Goal: Transaction & Acquisition: Purchase product/service

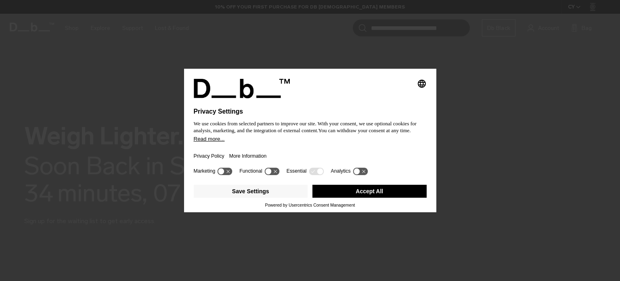
click at [357, 188] on button "Accept All" at bounding box center [370, 191] width 114 height 13
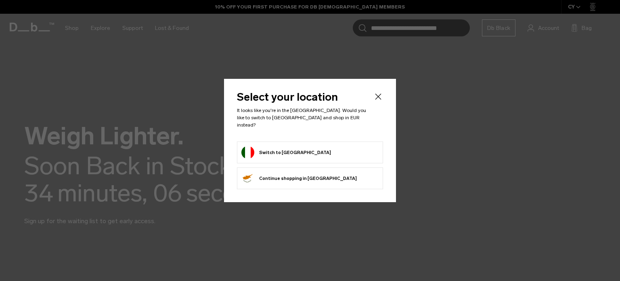
click at [305, 146] on form "Switch to Italy" at bounding box center [309, 152] width 137 height 13
click at [272, 147] on button "Switch to Italy" at bounding box center [286, 152] width 90 height 13
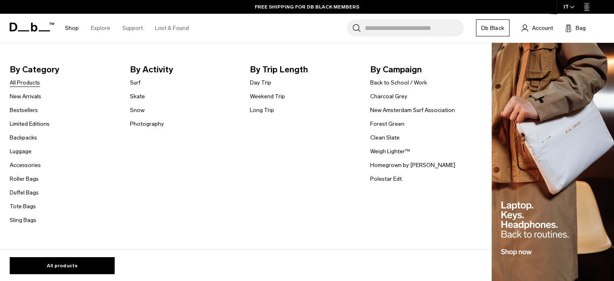
click at [29, 82] on link "All Products" at bounding box center [25, 82] width 30 height 8
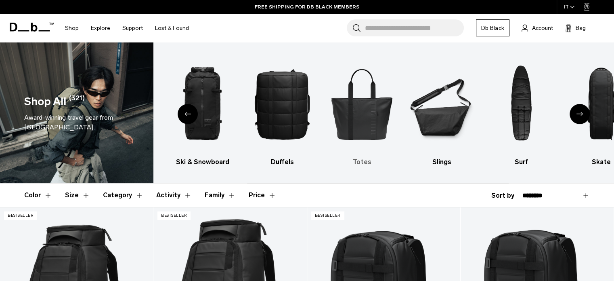
click at [358, 120] on img "5 / 10" at bounding box center [362, 104] width 66 height 99
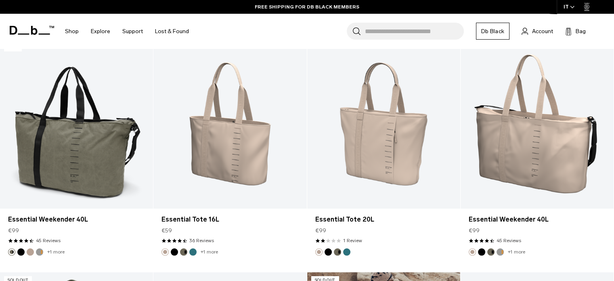
scroll to position [632, 0]
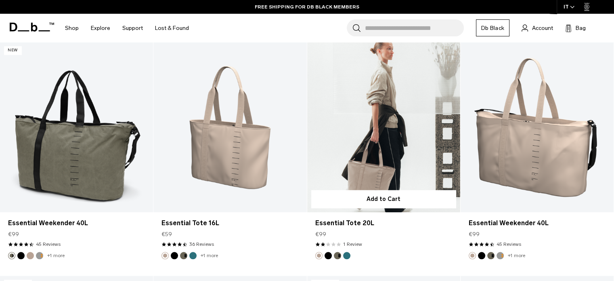
click at [337, 255] on button "Forest Green" at bounding box center [337, 255] width 7 height 7
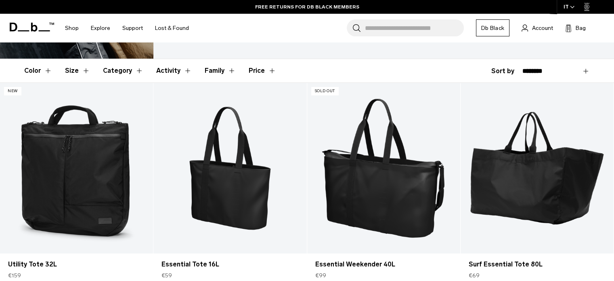
scroll to position [0, 0]
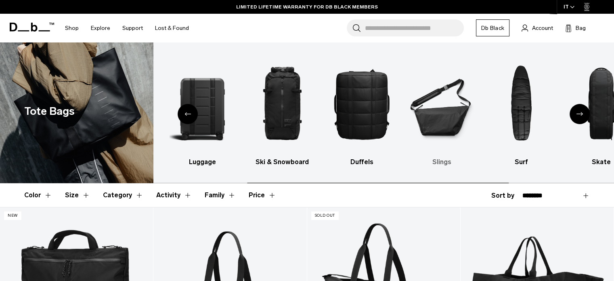
click at [455, 111] on img "6 / 10" at bounding box center [442, 104] width 66 height 99
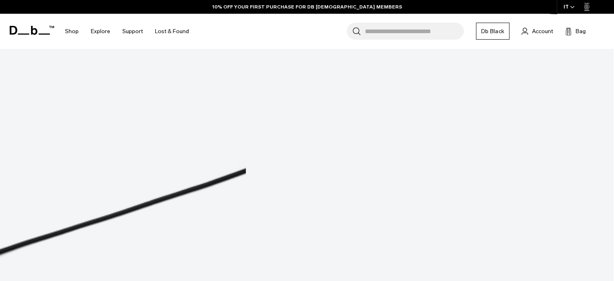
scroll to position [177, 0]
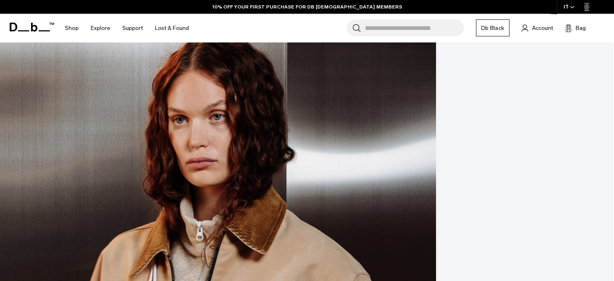
scroll to position [0, 0]
